Goal: Task Accomplishment & Management: Manage account settings

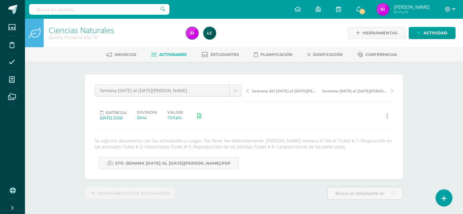
click at [432, 67] on div "Ciencias Naturales Quinto Primaria alta "A" Herramientas Detalle de asistencias…" at bounding box center [244, 139] width 438 height 240
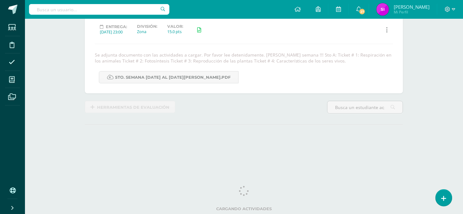
scroll to position [87, 0]
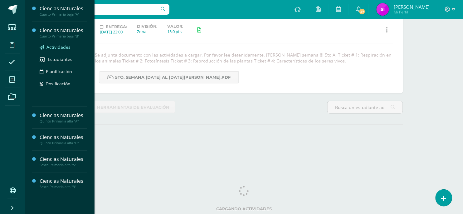
click at [59, 50] on span "Actividades" at bounding box center [58, 47] width 24 height 6
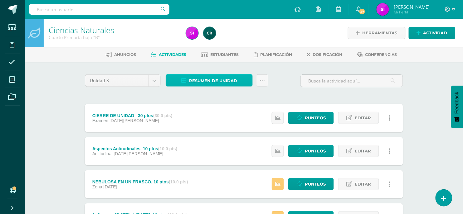
click at [205, 79] on span "Resumen de unidad" at bounding box center [213, 81] width 48 height 12
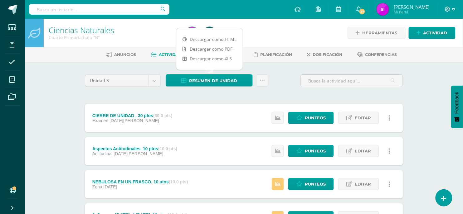
click at [419, 97] on div "Ciencias Naturales Cuarto Primaria baja "B" Herramientas Detalle de asistencias…" at bounding box center [244, 212] width 438 height 386
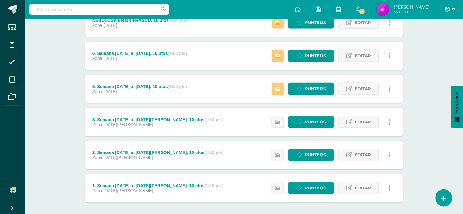
scroll to position [191, 0]
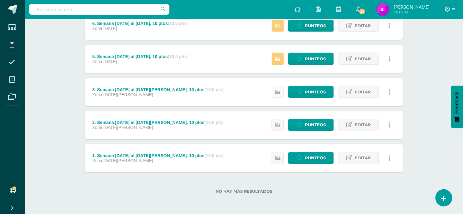
click at [276, 94] on icon at bounding box center [277, 91] width 5 height 5
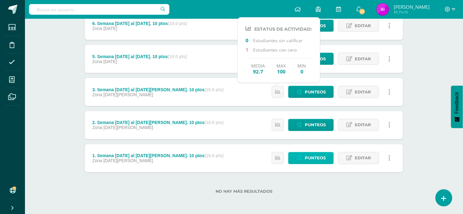
click at [313, 154] on span "Punteos" at bounding box center [315, 158] width 21 height 12
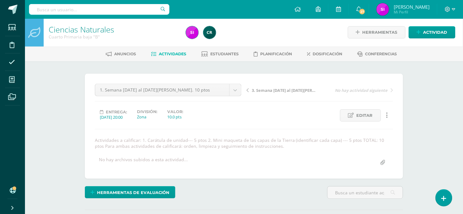
scroll to position [1, 0]
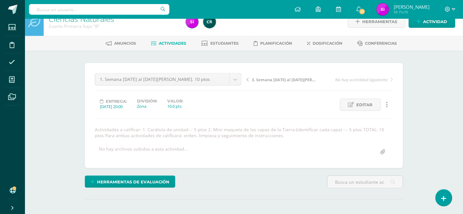
scroll to position [0, 0]
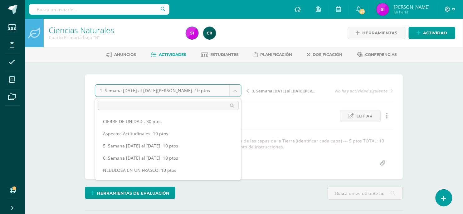
scroll to position [32, 0]
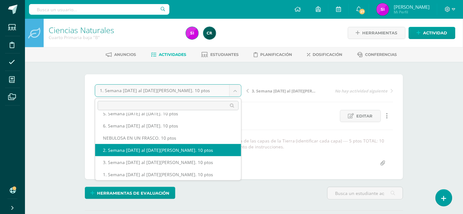
select select "/dashboard/teacher/grade-activity/104275/"
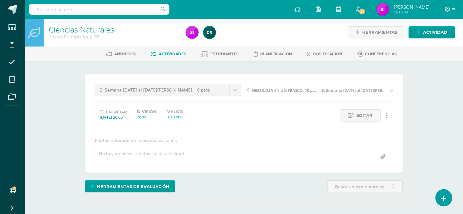
scroll to position [1, 0]
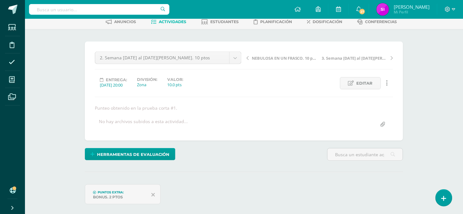
scroll to position [0, 0]
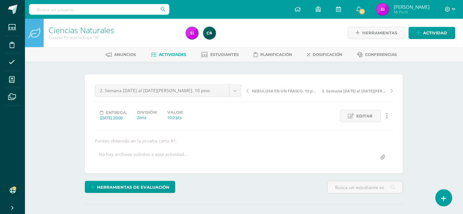
click at [329, 89] on span "3. Semana [DATE] al [DATE][PERSON_NAME]. 10 ptos" at bounding box center [355, 91] width 66 height 6
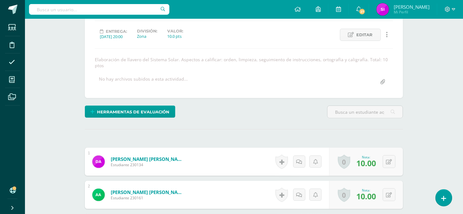
scroll to position [81, 0]
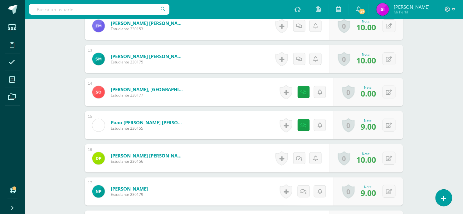
scroll to position [596, 0]
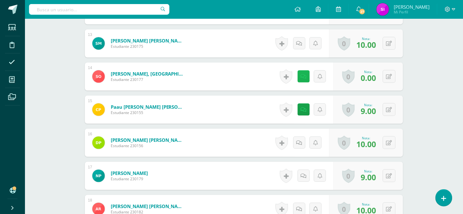
click at [305, 74] on icon at bounding box center [304, 76] width 6 height 5
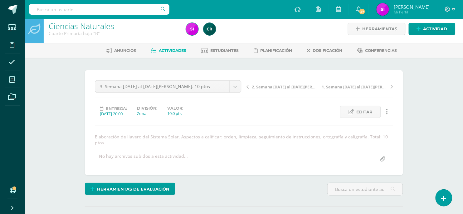
scroll to position [0, 0]
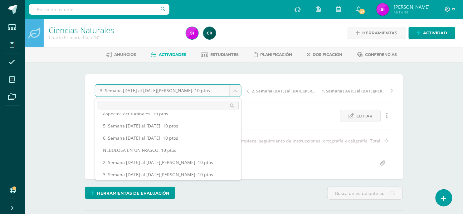
scroll to position [32, 0]
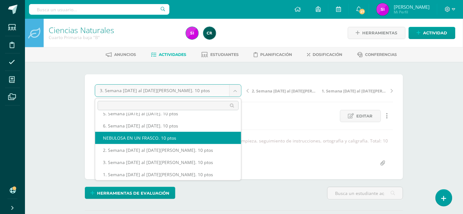
select select "/dashboard/teacher/grade-activity/105074/"
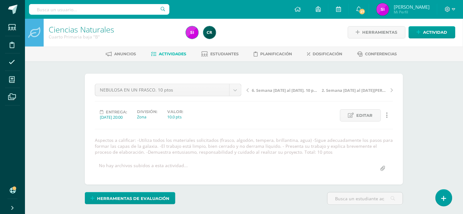
scroll to position [1, 0]
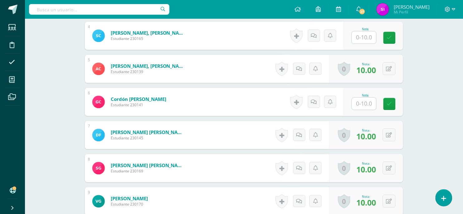
scroll to position [297, 0]
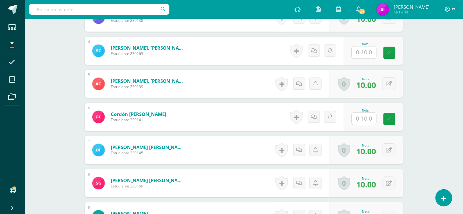
click at [362, 120] on input "text" at bounding box center [364, 118] width 24 height 12
type input "10"
click at [365, 56] on input "text" at bounding box center [364, 52] width 24 height 12
type input "5"
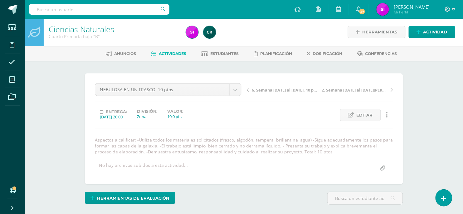
scroll to position [0, 0]
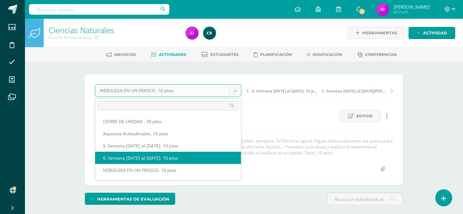
select select "/dashboard/teacher/grade-activity/105063/"
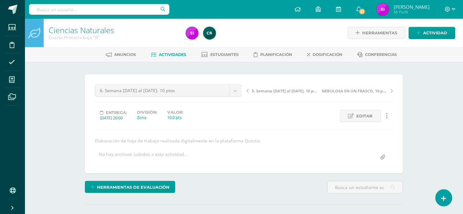
click at [430, 116] on div "Ciencias Naturales Cuarto Primaria baja "B" Herramientas Detalle de asistencias…" at bounding box center [244, 136] width 438 height 234
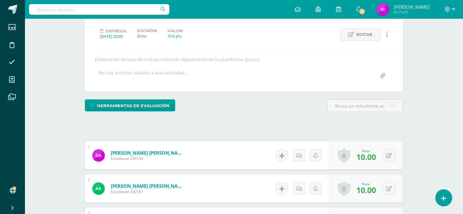
scroll to position [97, 0]
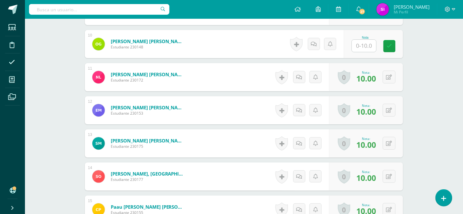
scroll to position [477, 0]
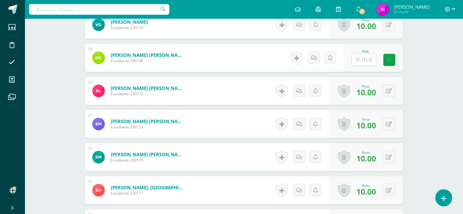
click at [366, 61] on input "text" at bounding box center [364, 59] width 24 height 12
type input "0"
click at [418, 75] on div "Ciencias Naturales Cuarto Primaria baja "B" Herramientas Detalle de asistencias…" at bounding box center [244, 41] width 438 height 998
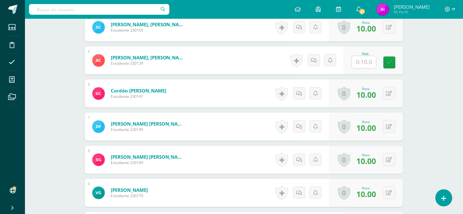
scroll to position [290, 0]
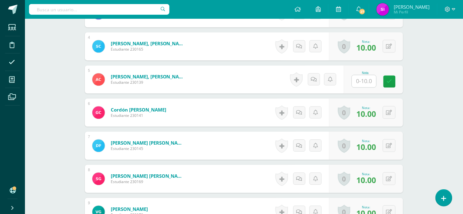
click at [357, 87] on input "text" at bounding box center [364, 81] width 24 height 12
type input "0"
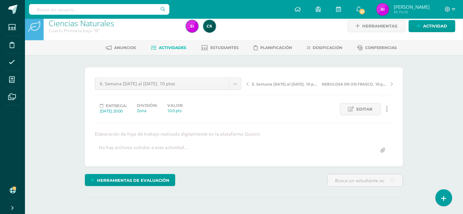
scroll to position [0, 0]
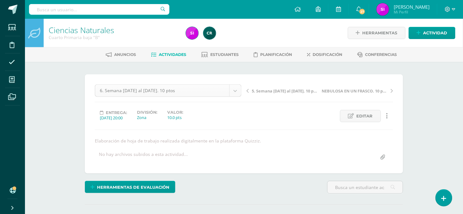
select select "/dashboard/teacher/grade-activity/105056/"
click at [444, 133] on div "Ciencias Naturales Cuarto Primaria baja "B" Herramientas Detalle de asistencias…" at bounding box center [244, 148] width 438 height 259
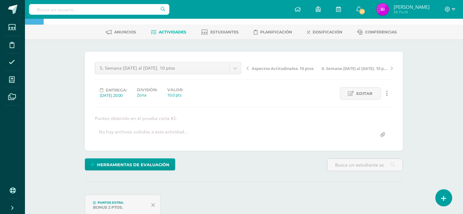
scroll to position [19, 0]
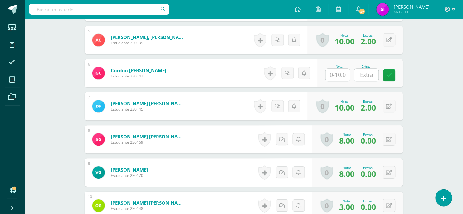
scroll to position [362, 0]
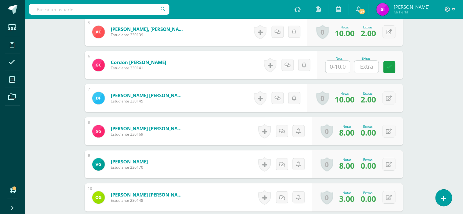
click at [335, 66] on input "text" at bounding box center [338, 67] width 24 height 12
type input "8"
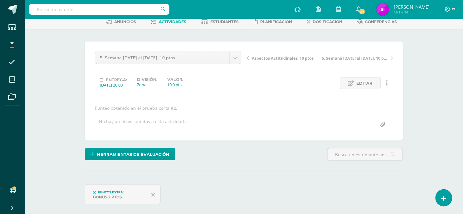
scroll to position [0, 0]
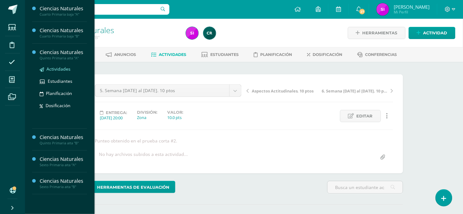
click at [58, 68] on span "Actividades" at bounding box center [58, 69] width 24 height 6
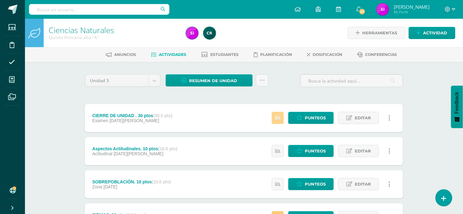
click at [277, 117] on icon at bounding box center [277, 117] width 5 height 5
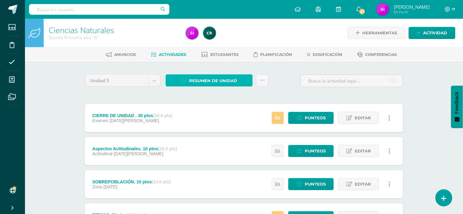
click at [232, 77] on span "Resumen de unidad" at bounding box center [213, 81] width 48 height 12
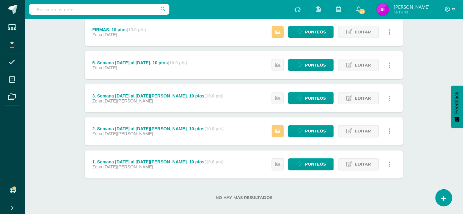
scroll to position [191, 0]
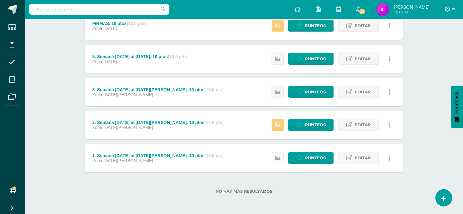
click at [278, 159] on icon at bounding box center [277, 157] width 5 height 5
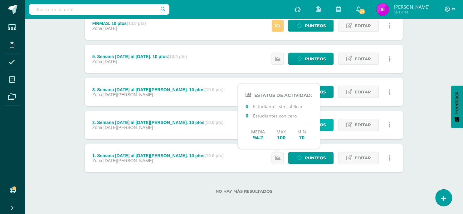
click at [324, 124] on span "Punteos" at bounding box center [315, 125] width 21 height 12
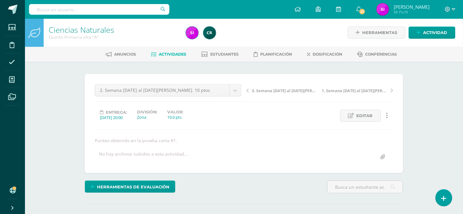
scroll to position [1, 0]
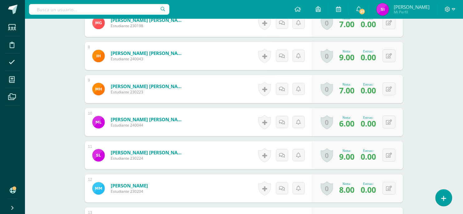
scroll to position [453, 0]
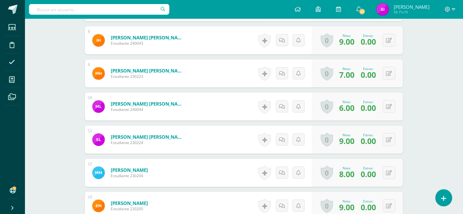
click at [437, 149] on div "Ciencias Naturales Quinto Primaria alta "A" Herramientas Detalle de asistencias…" at bounding box center [244, 28] width 438 height 924
click at [434, 147] on div "Ciencias Naturales Quinto Primaria alta "A" Herramientas Detalle de asistencias…" at bounding box center [244, 28] width 438 height 924
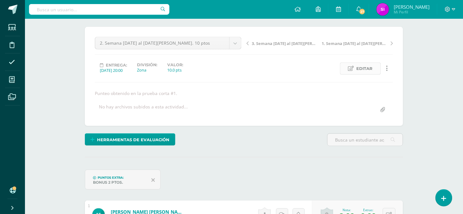
scroll to position [44, 0]
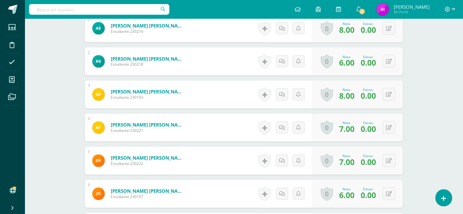
scroll to position [300, 0]
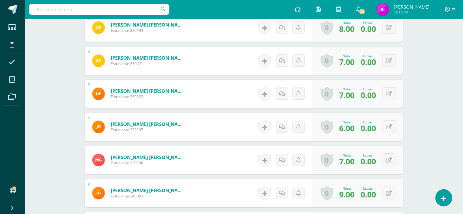
click at [437, 145] on div "Ciencias Naturales Quinto Primaria alta "A" Herramientas Detalle de asistencias…" at bounding box center [244, 180] width 438 height 924
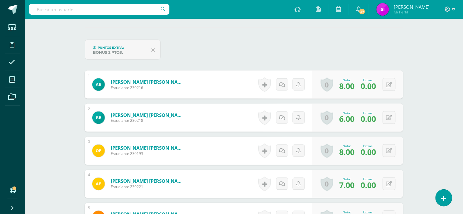
scroll to position [0, 0]
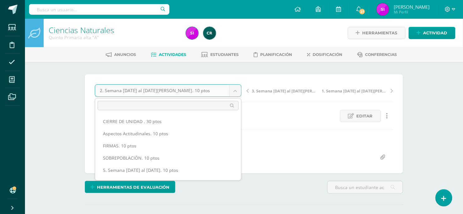
scroll to position [20, 0]
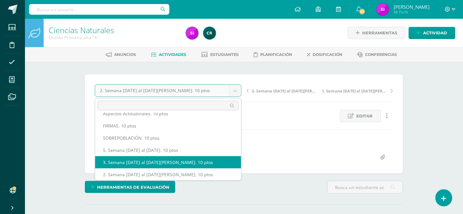
select select "/dashboard/teacher/grade-activity/104289/"
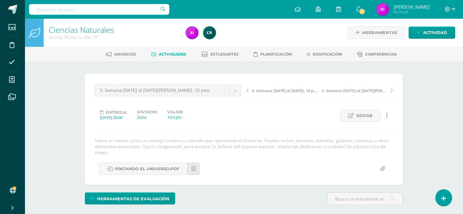
scroll to position [1, 0]
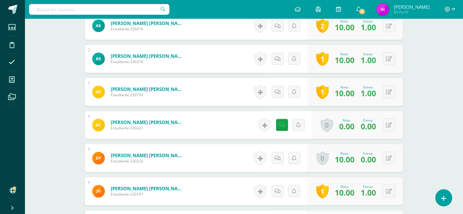
scroll to position [250, 0]
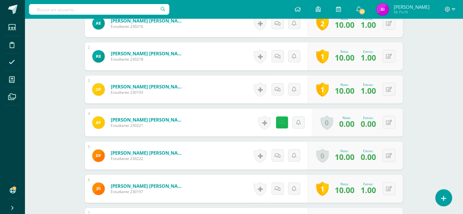
click at [286, 118] on link at bounding box center [282, 122] width 12 height 12
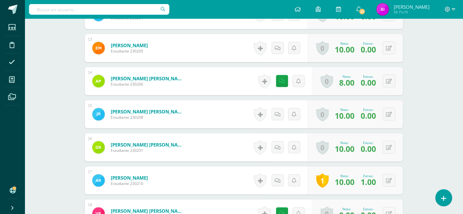
scroll to position [734, 0]
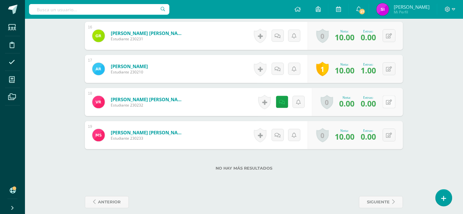
click at [392, 98] on button at bounding box center [389, 101] width 13 height 13
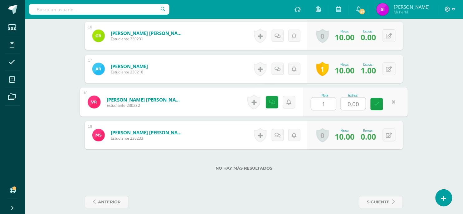
type input "10"
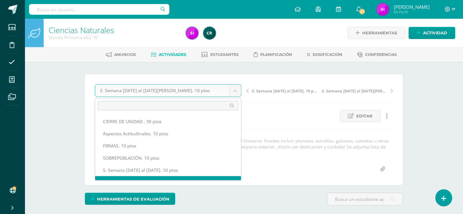
scroll to position [8, 0]
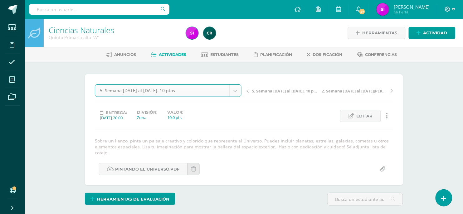
select select "/dashboard/teacher/grade-activity/105059/"
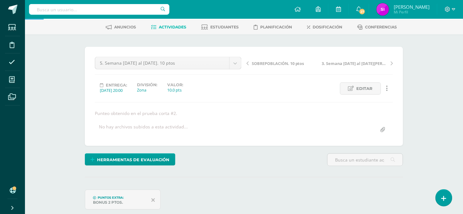
scroll to position [28, 0]
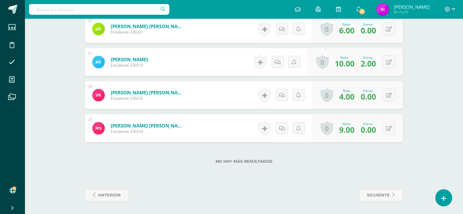
scroll to position [715, 0]
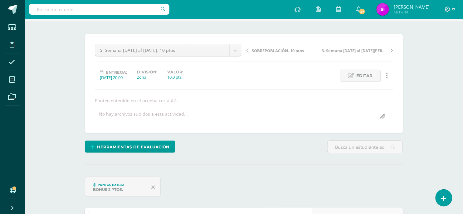
scroll to position [0, 0]
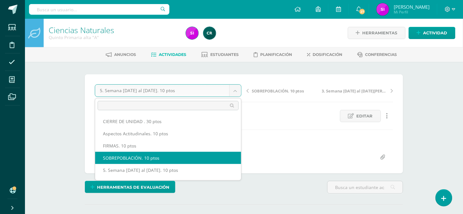
select select "/dashboard/teacher/grade-activity/105774/"
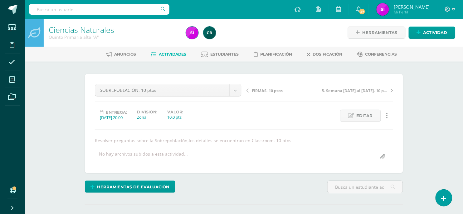
scroll to position [1, 0]
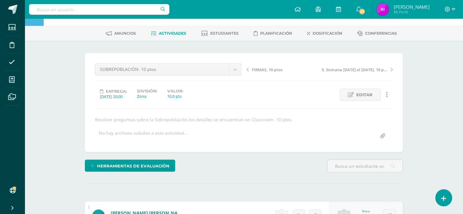
scroll to position [0, 0]
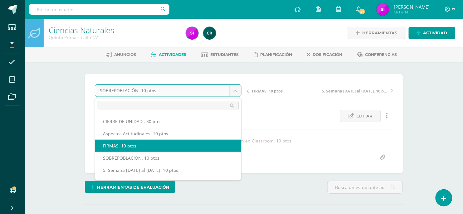
select select "/dashboard/teacher/grade-activity/105769/"
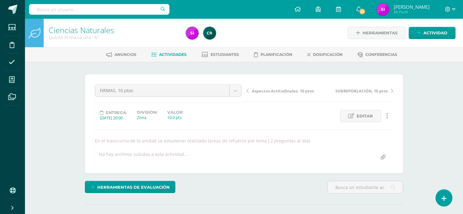
click at [414, 120] on div "¿Estás seguro que quieres eliminar esta actividad? Esto borrará la actividad y …" at bounding box center [243, 157] width 343 height 191
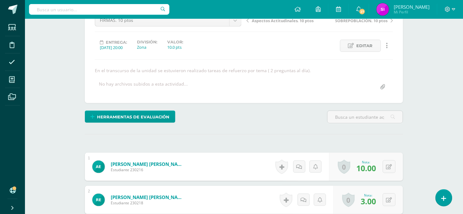
scroll to position [0, 0]
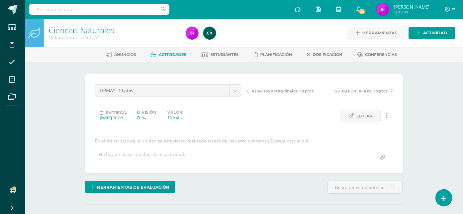
click at [397, 155] on div "FIRMAS. 10 ptos CIERRE DE UNIDAD . 30 ptos Aspectos Actitudinales. 10 ptos FIRM…" at bounding box center [244, 123] width 318 height 99
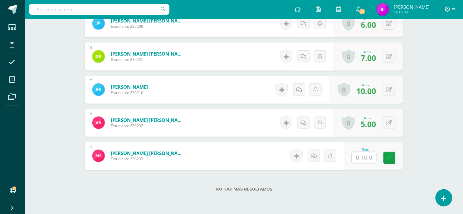
scroll to position [705, 0]
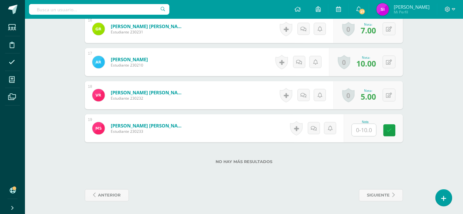
click at [362, 131] on input "text" at bounding box center [364, 130] width 24 height 12
type input "0"
click at [315, 130] on icon at bounding box center [316, 127] width 6 height 5
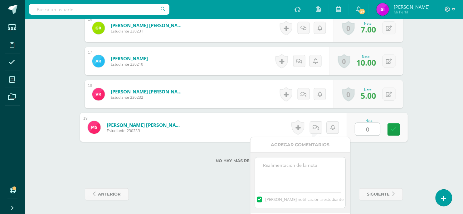
click at [333, 169] on textarea at bounding box center [300, 172] width 90 height 31
type textarea "No entregó actividad."
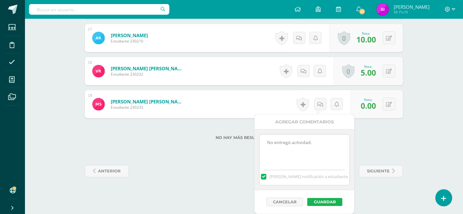
click at [315, 204] on button "Guardar" at bounding box center [324, 202] width 35 height 8
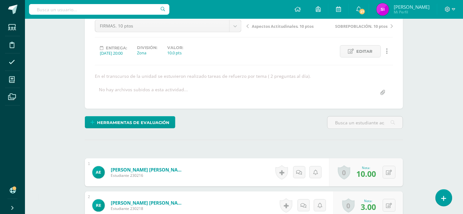
scroll to position [0, 0]
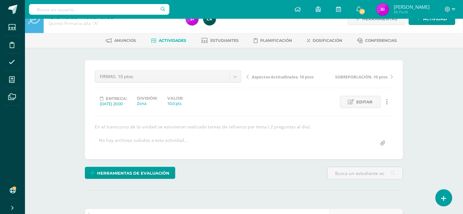
scroll to position [16, 0]
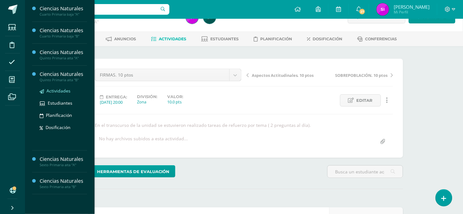
click at [56, 94] on link "Actividades" at bounding box center [63, 90] width 47 height 7
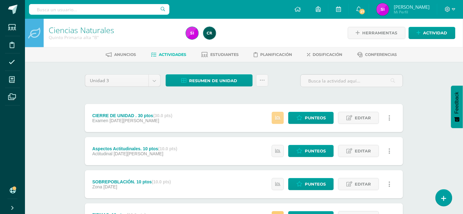
click at [280, 115] on link at bounding box center [278, 118] width 12 height 12
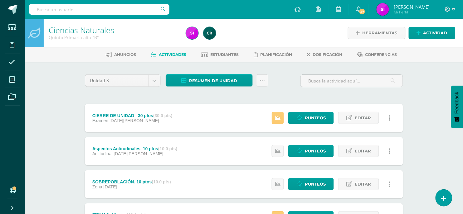
click at [429, 128] on div "Ciencias Naturales Quinto Primaria alta "B" Herramientas Detalle de asistencias…" at bounding box center [244, 212] width 438 height 386
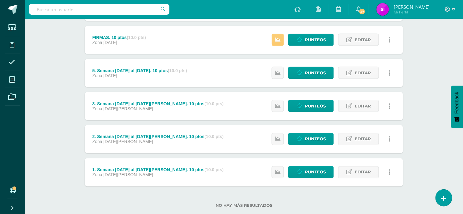
scroll to position [187, 0]
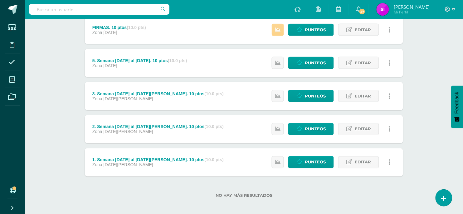
click at [275, 27] on link at bounding box center [278, 30] width 12 height 12
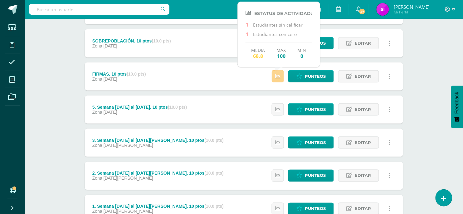
scroll to position [140, 0]
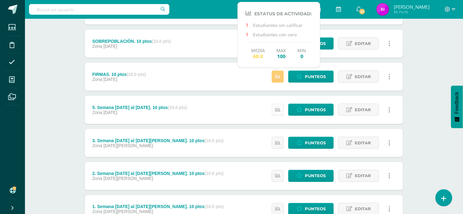
click at [280, 106] on link at bounding box center [278, 110] width 12 height 12
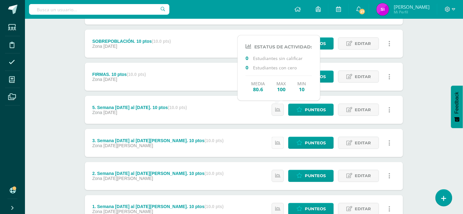
click at [279, 138] on link at bounding box center [278, 143] width 12 height 12
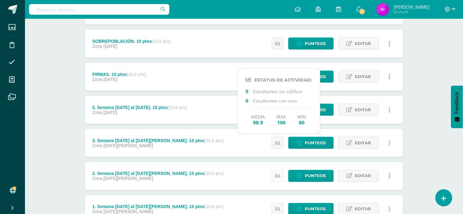
click at [280, 173] on icon at bounding box center [277, 175] width 5 height 5
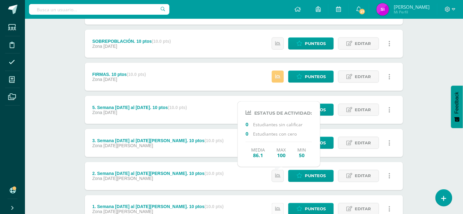
click at [275, 207] on link at bounding box center [278, 209] width 12 height 12
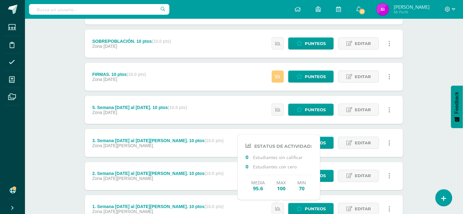
click at [421, 43] on div "Ciencias Naturales Quinto Primaria alta "B" Herramientas Detalle de asistencias…" at bounding box center [244, 71] width 438 height 386
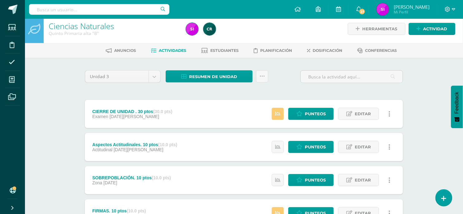
scroll to position [0, 0]
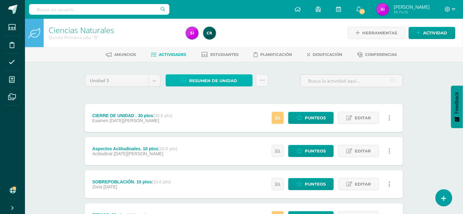
click at [228, 78] on span "Resumen de unidad" at bounding box center [213, 81] width 48 height 12
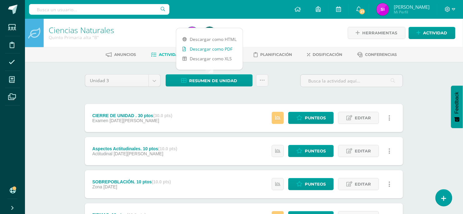
click at [221, 47] on link "Descargar como PDF" at bounding box center [209, 49] width 66 height 10
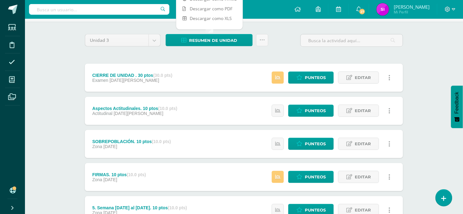
scroll to position [62, 0]
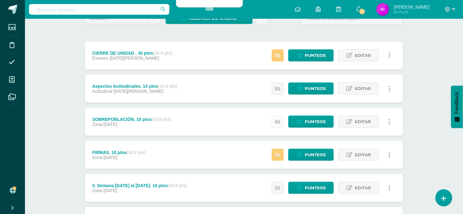
click at [277, 124] on icon at bounding box center [277, 121] width 5 height 5
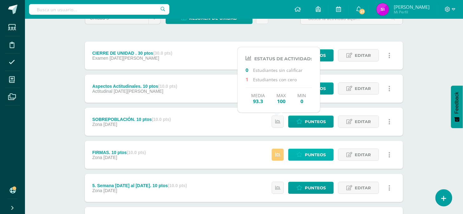
click at [311, 157] on span "Punteos" at bounding box center [315, 155] width 21 height 12
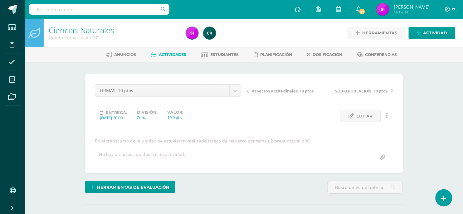
click at [417, 146] on div "Ciencias Naturales Quinto Primaria alta "B" Herramientas Detalle de asistencias…" at bounding box center [244, 136] width 438 height 234
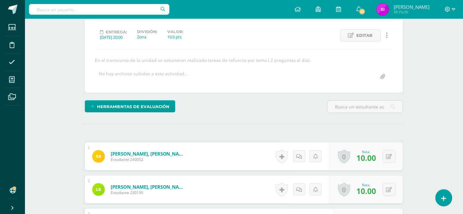
scroll to position [81, 0]
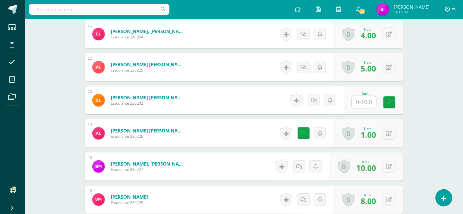
scroll to position [549, 0]
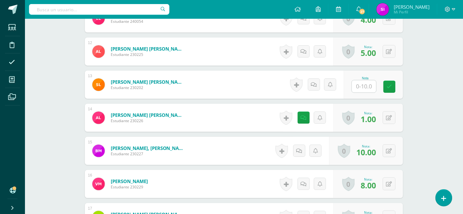
click at [370, 85] on input "text" at bounding box center [364, 86] width 24 height 12
type input "6"
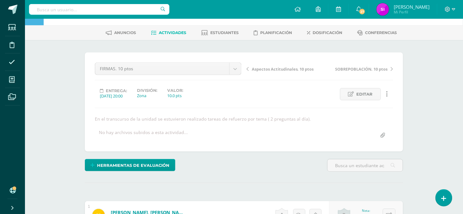
scroll to position [0, 0]
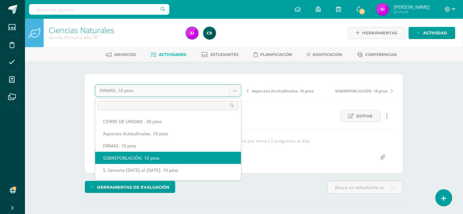
select select "/dashboard/teacher/grade-activity/105773/"
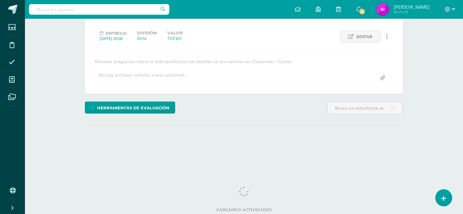
scroll to position [81, 0]
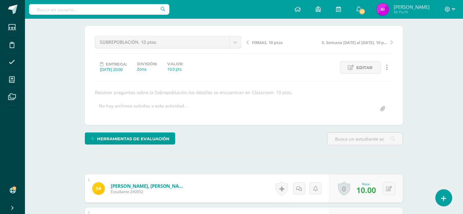
scroll to position [0, 0]
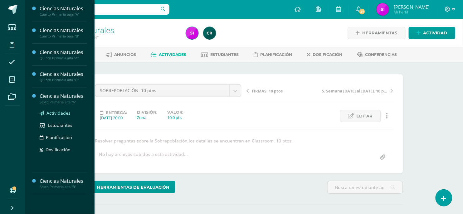
click at [52, 112] on span "Actividades" at bounding box center [58, 113] width 24 height 6
